Goal: Register for event/course

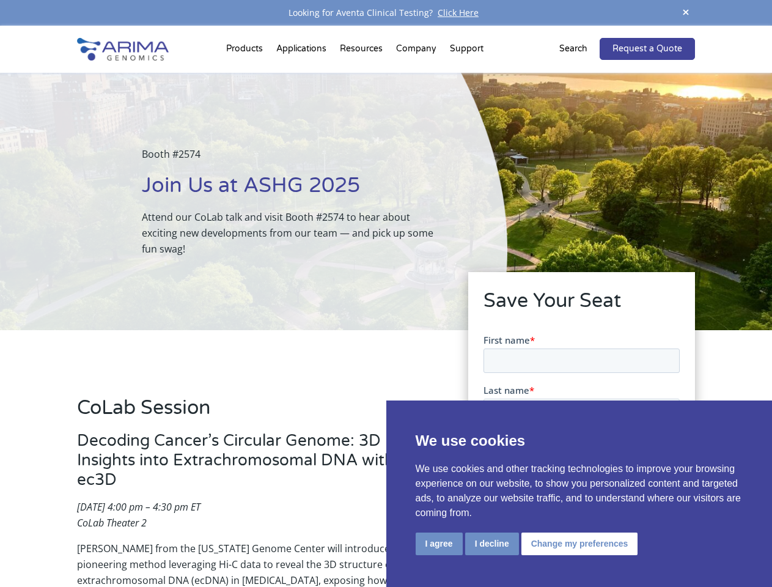
click at [386, 294] on div "Booth #2574 Join Us at ASHG 2025 Attend our CoLab talk and visit Booth #2574 to…" at bounding box center [254, 201] width 508 height 257
click at [439, 544] on button "I agree" at bounding box center [439, 544] width 47 height 23
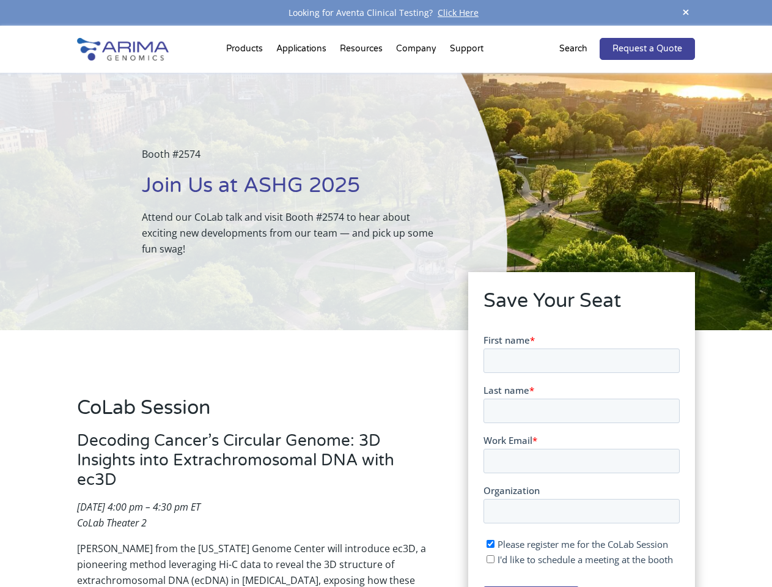
click at [491, 559] on input "I'd like to schedule a meeting at the booth" at bounding box center [490, 559] width 8 height 8
click at [577, 559] on span "I'd like to schedule a meeting at the booth" at bounding box center [585, 559] width 176 height 12
click at [494, 559] on input "I'd like to schedule a meeting at the booth" at bounding box center [490, 559] width 8 height 8
checkbox input "false"
click at [686, 13] on span at bounding box center [686, 13] width 18 height 17
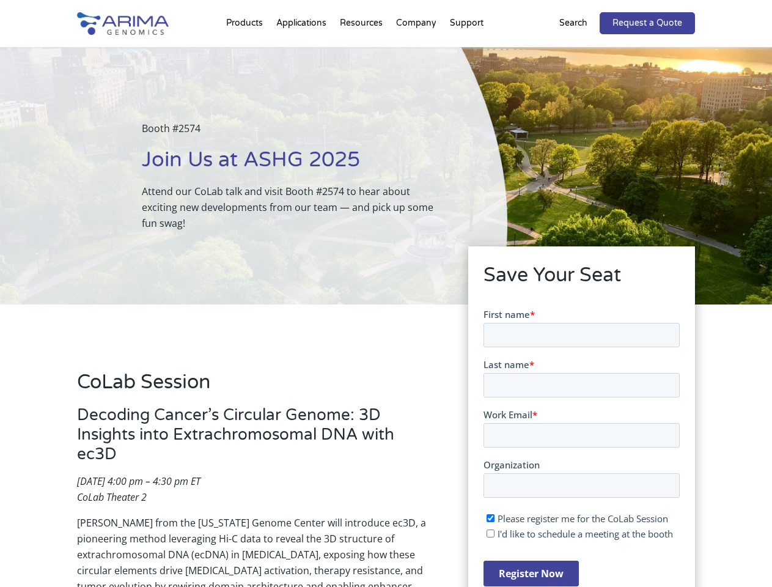
click at [246, 51] on div "Booth #2574 Join Us at ASHG 2025 Attend our CoLab talk and visit Booth #2574 to…" at bounding box center [254, 175] width 508 height 257
click at [363, 51] on div "Booth #2574 Join Us at ASHG 2025 Attend our CoLab talk and visit Booth #2574 to…" at bounding box center [254, 175] width 508 height 257
click at [417, 51] on div "Booth #2574 Join Us at ASHG 2025 Attend our CoLab talk and visit Booth #2574 to…" at bounding box center [254, 175] width 508 height 257
click at [467, 51] on div "Booth #2574 Join Us at ASHG 2025 Attend our CoLab talk and visit Booth #2574 to…" at bounding box center [254, 175] width 508 height 257
